Goal: Task Accomplishment & Management: Manage account settings

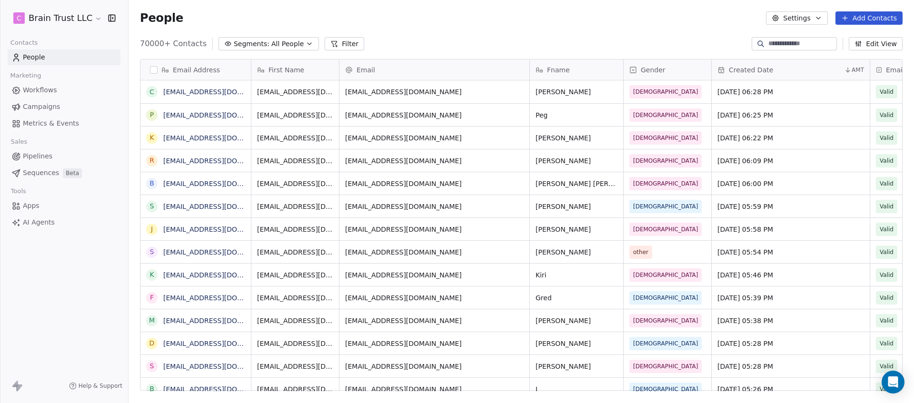
scroll to position [347, 778]
click at [71, 17] on html "C Brain Trust LLC Contacts People Marketing Workflows Campaigns Metrics & Event…" at bounding box center [457, 201] width 914 height 403
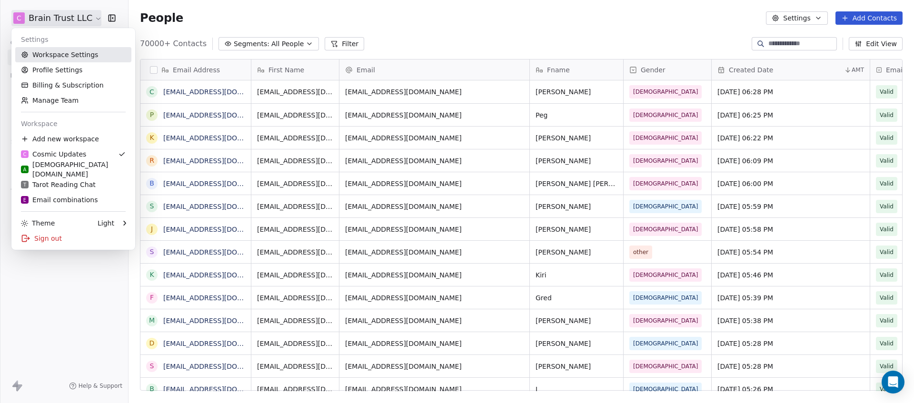
click at [87, 61] on link "Workspace Settings" at bounding box center [73, 54] width 116 height 15
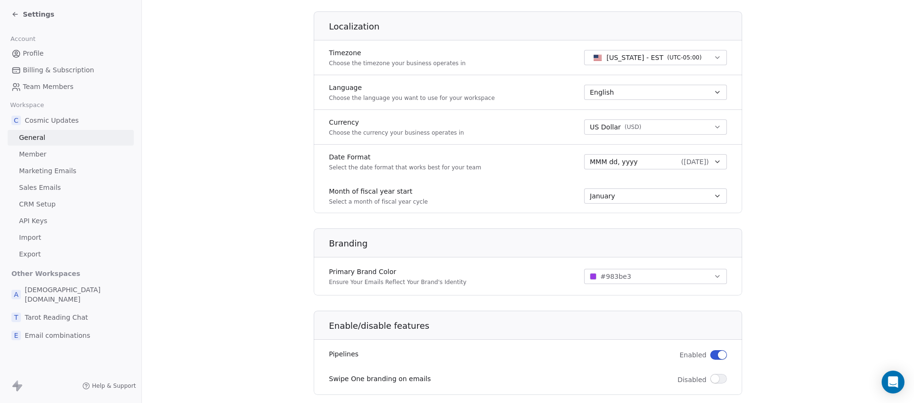
scroll to position [289, 0]
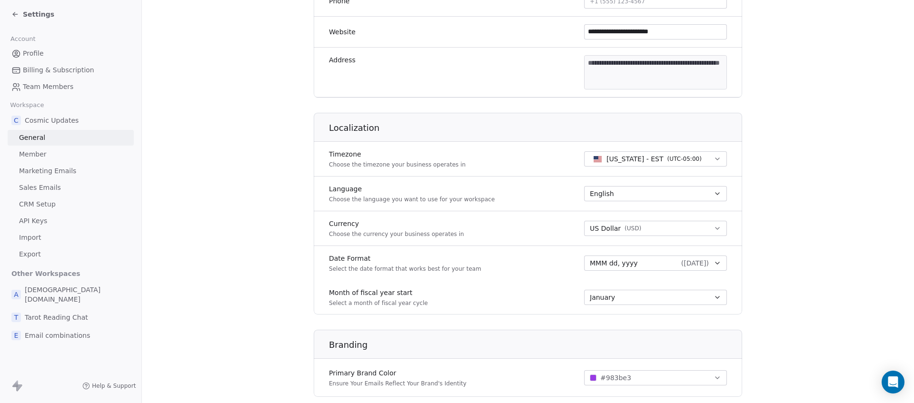
click at [38, 151] on span "Member" at bounding box center [33, 154] width 28 height 10
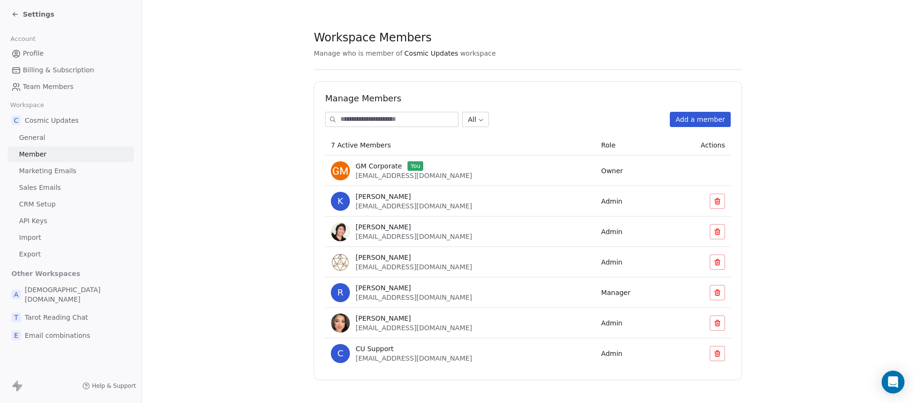
click at [43, 169] on span "Marketing Emails" at bounding box center [47, 171] width 57 height 10
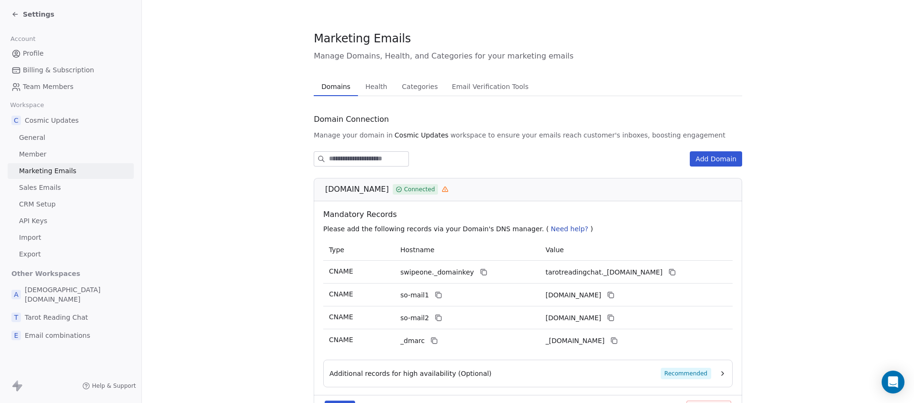
click at [43, 193] on link "Sales Emails" at bounding box center [71, 188] width 126 height 16
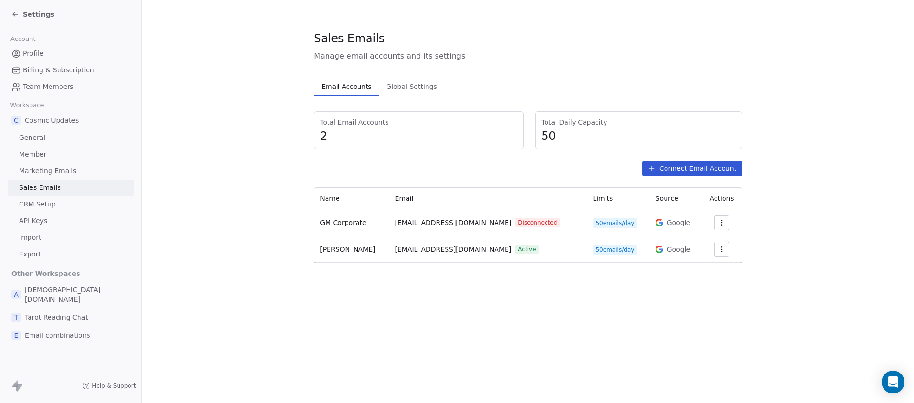
click at [40, 177] on link "Marketing Emails" at bounding box center [71, 171] width 126 height 16
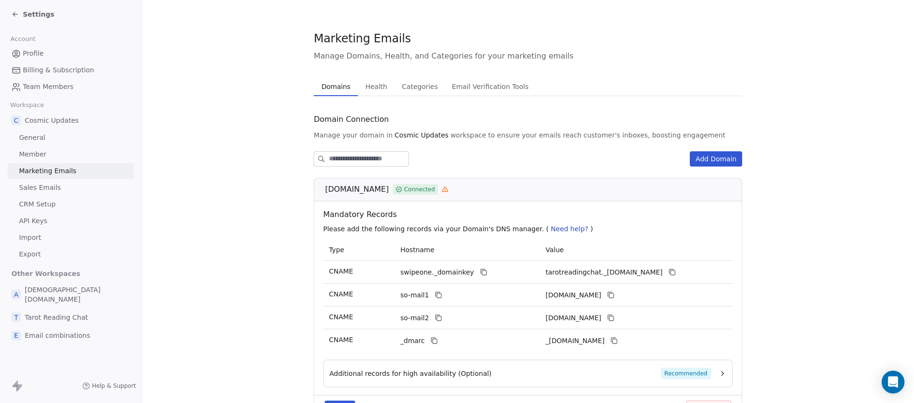
click at [42, 189] on span "Sales Emails" at bounding box center [40, 188] width 42 height 10
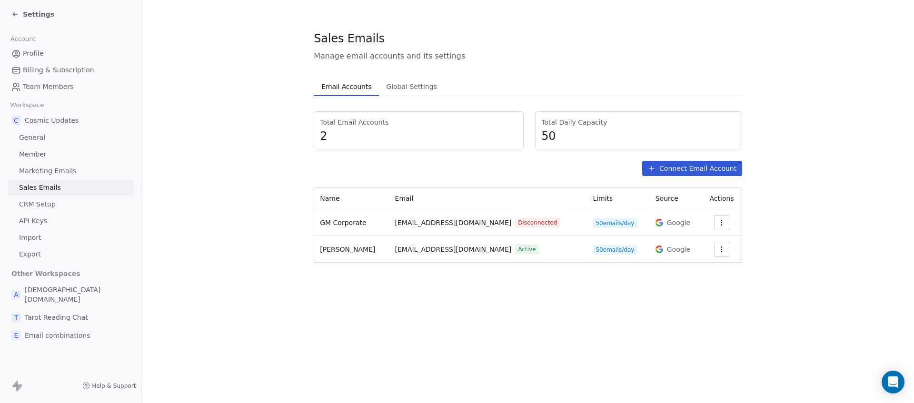
click at [40, 193] on link "Sales Emails" at bounding box center [71, 188] width 126 height 16
click at [32, 207] on span "CRM Setup" at bounding box center [37, 204] width 37 height 10
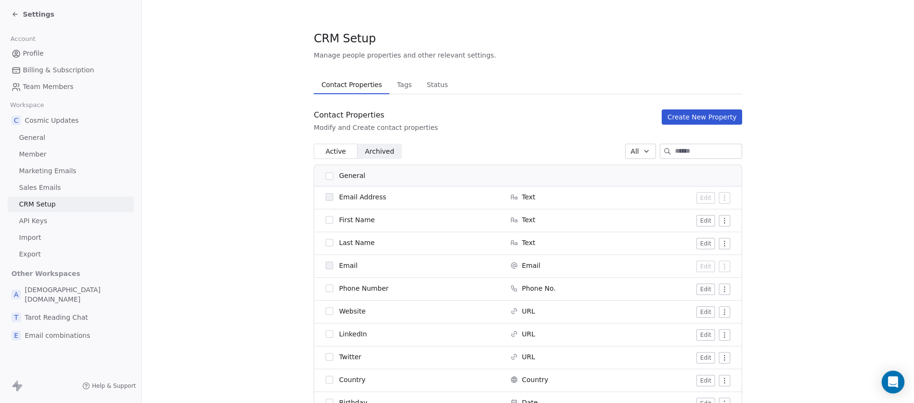
click at [34, 228] on link "API Keys" at bounding box center [71, 221] width 126 height 16
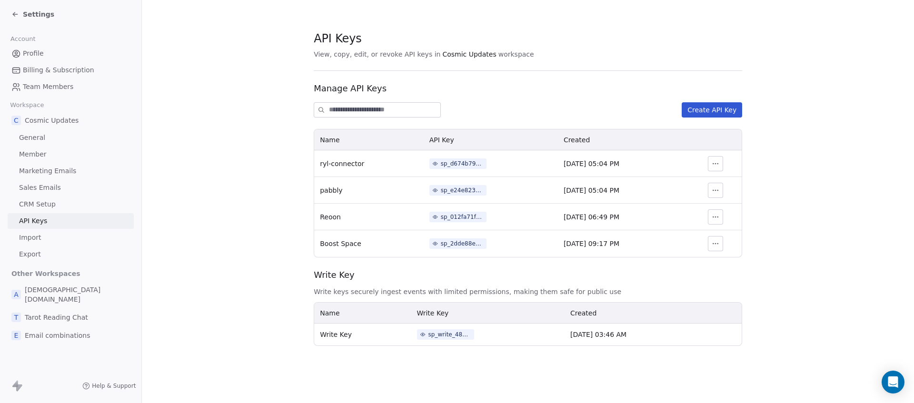
click at [30, 237] on span "Import" at bounding box center [30, 238] width 22 height 10
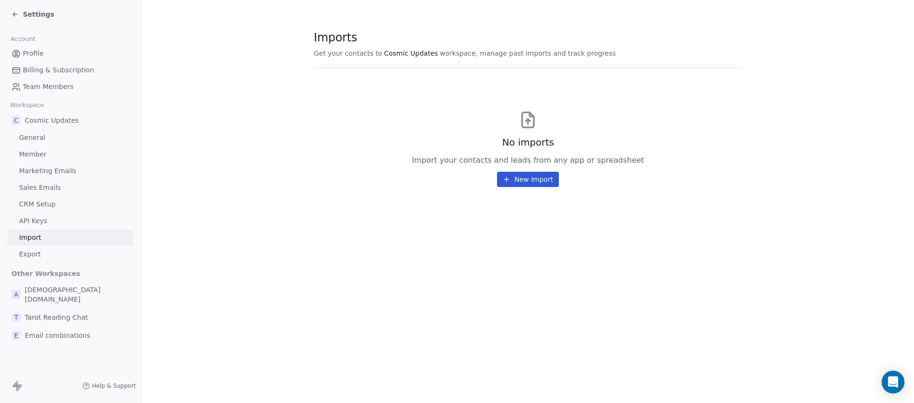
click at [35, 64] on link "Billing & Subscription" at bounding box center [71, 70] width 126 height 16
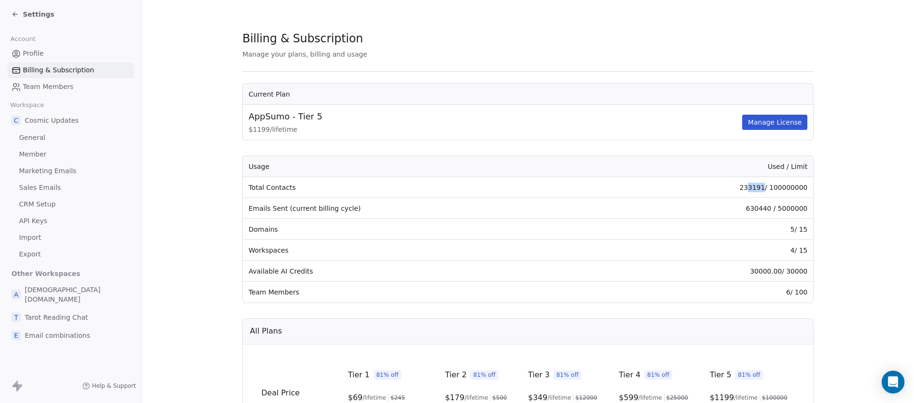
drag, startPoint x: 740, startPoint y: 187, endPoint x: 755, endPoint y: 186, distance: 14.8
click at [755, 186] on td "233191 / 100000000" at bounding box center [701, 187] width 223 height 21
click at [746, 188] on td "233191 / 100000000" at bounding box center [701, 187] width 223 height 21
drag, startPoint x: 749, startPoint y: 209, endPoint x: 762, endPoint y: 208, distance: 12.9
click at [762, 208] on td "630440 / 5000000" at bounding box center [701, 208] width 223 height 21
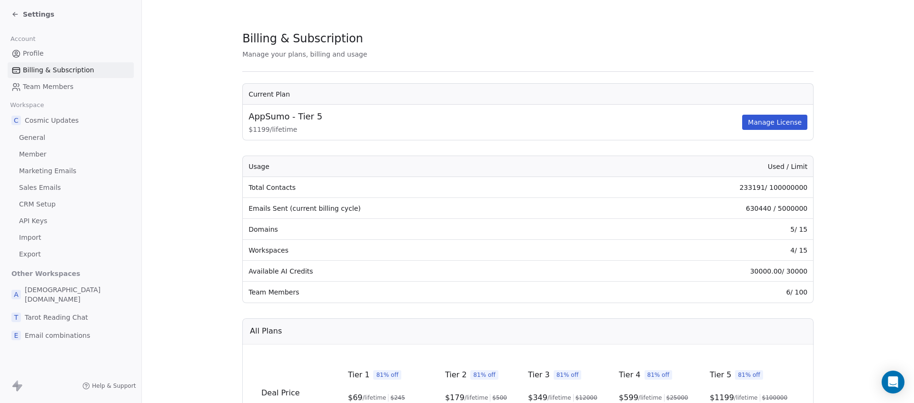
click at [537, 211] on td "Emails Sent (current billing cycle)" at bounding box center [416, 208] width 347 height 21
